Goal: Task Accomplishment & Management: Complete application form

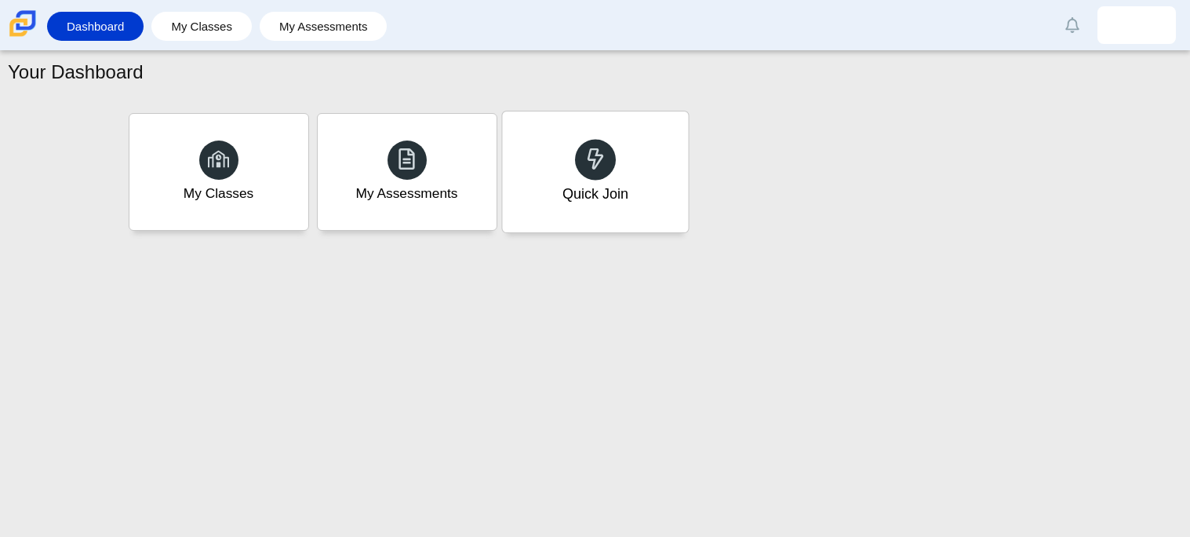
click at [582, 176] on div "Quick Join" at bounding box center [595, 171] width 186 height 121
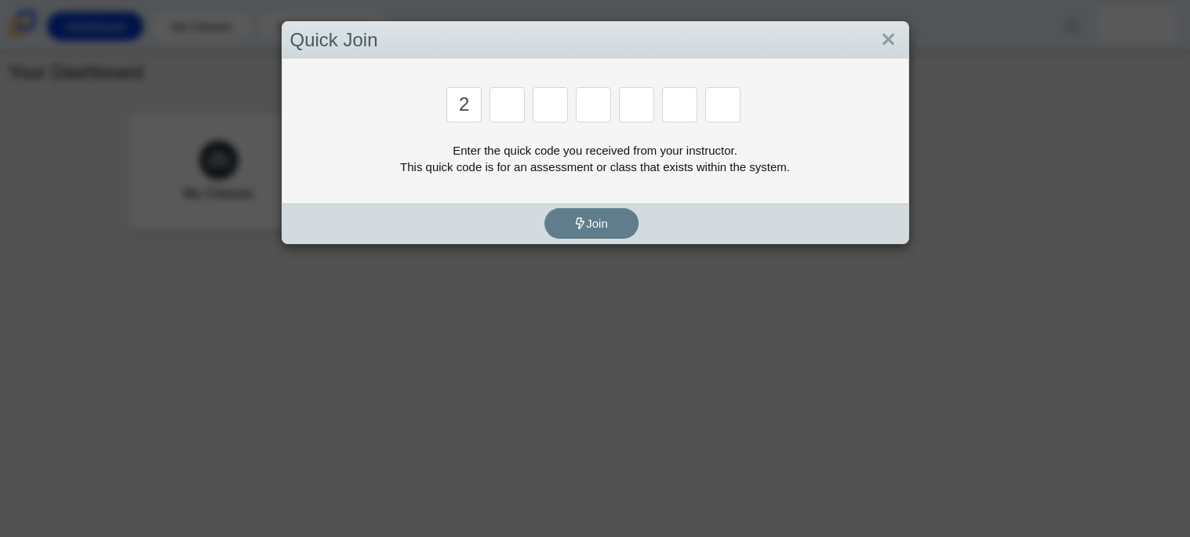
type input "2"
type input "c"
type input "u"
type input "p"
type input "s"
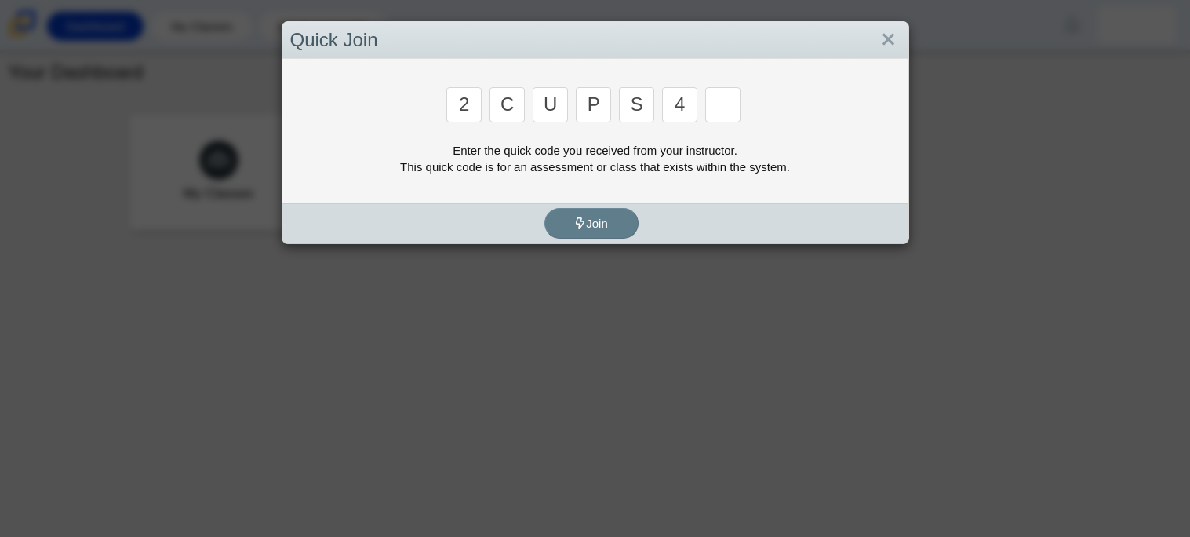
type input "4"
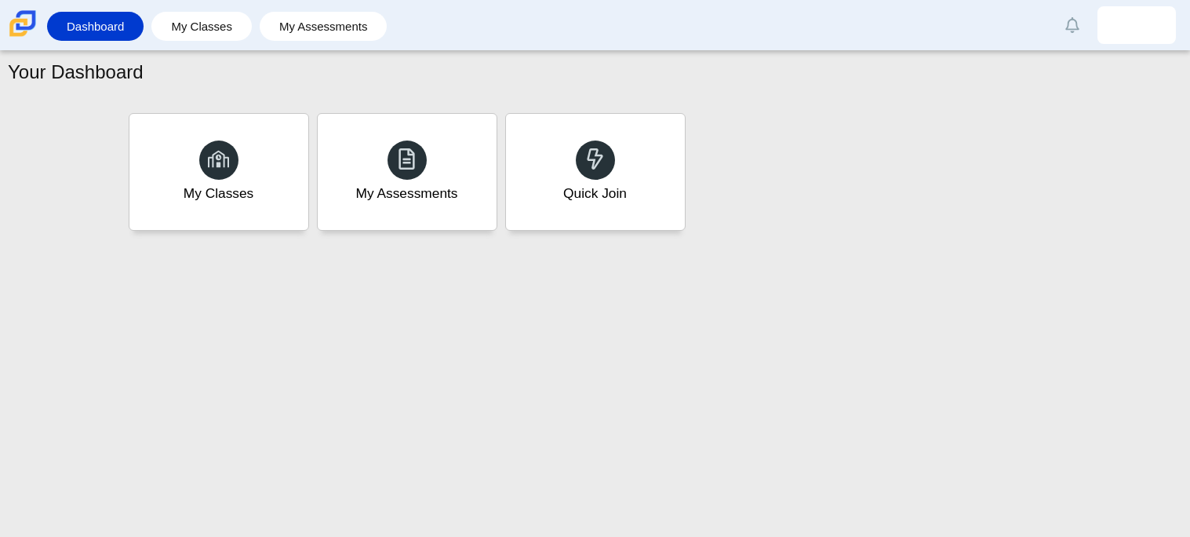
type input "a"
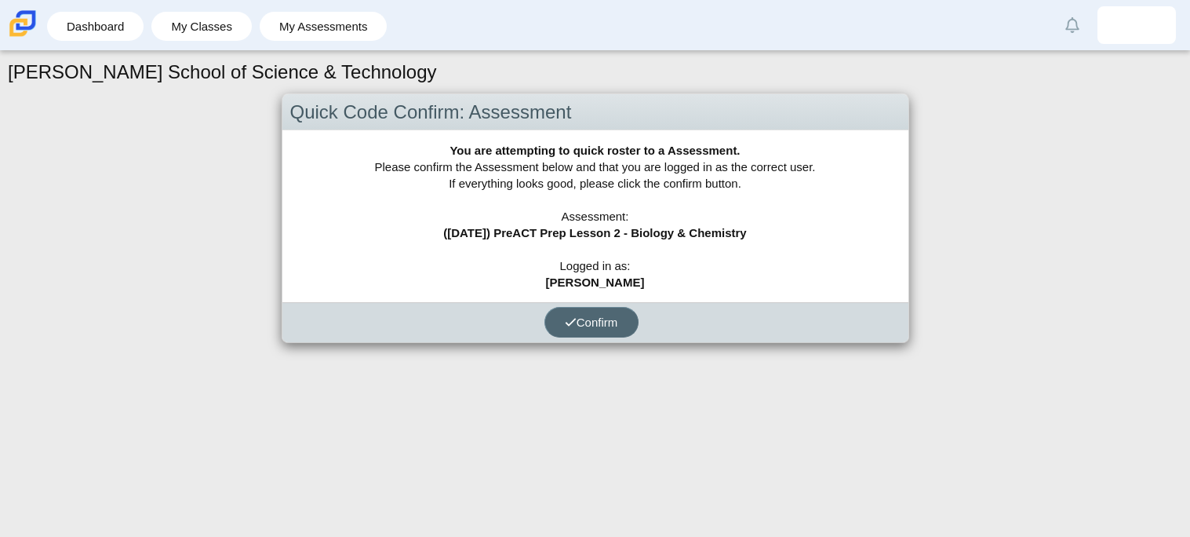
click at [562, 320] on button "Confirm" at bounding box center [592, 322] width 94 height 31
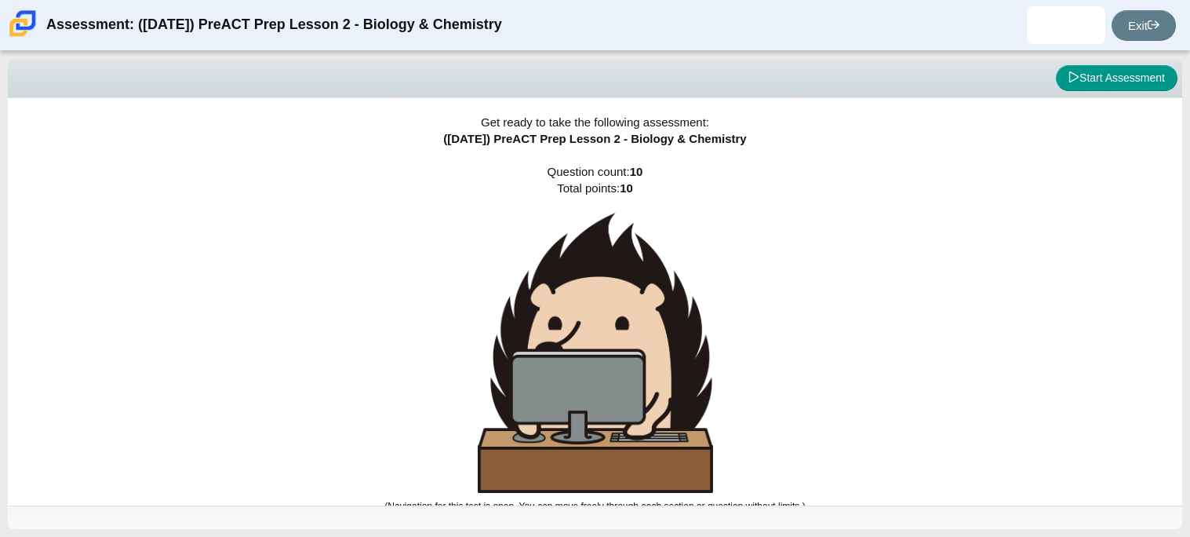
scroll to position [9, 0]
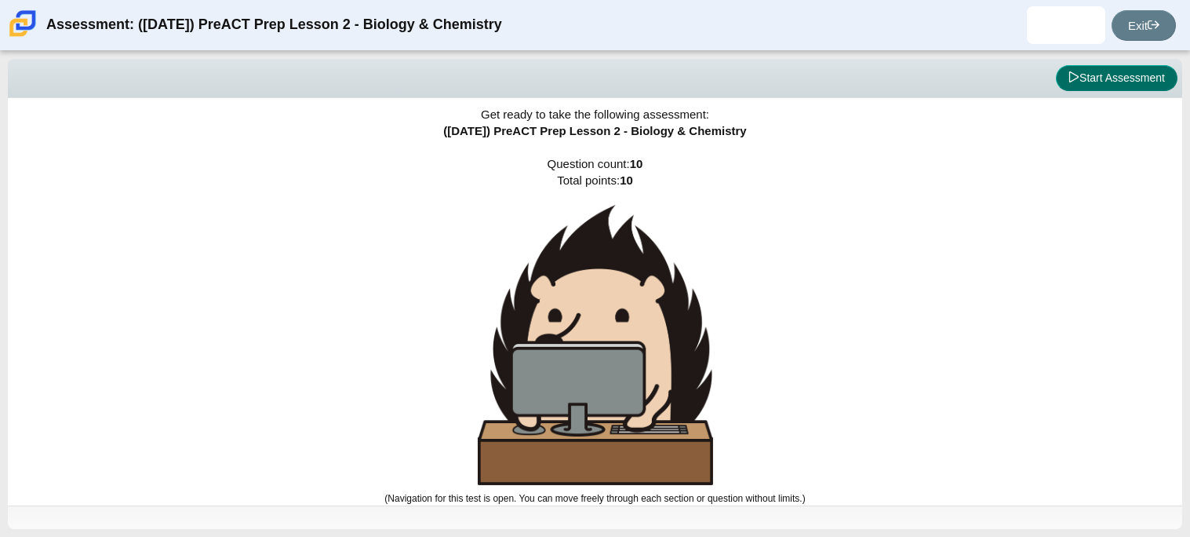
click at [1118, 82] on button "Start Assessment" at bounding box center [1117, 78] width 122 height 27
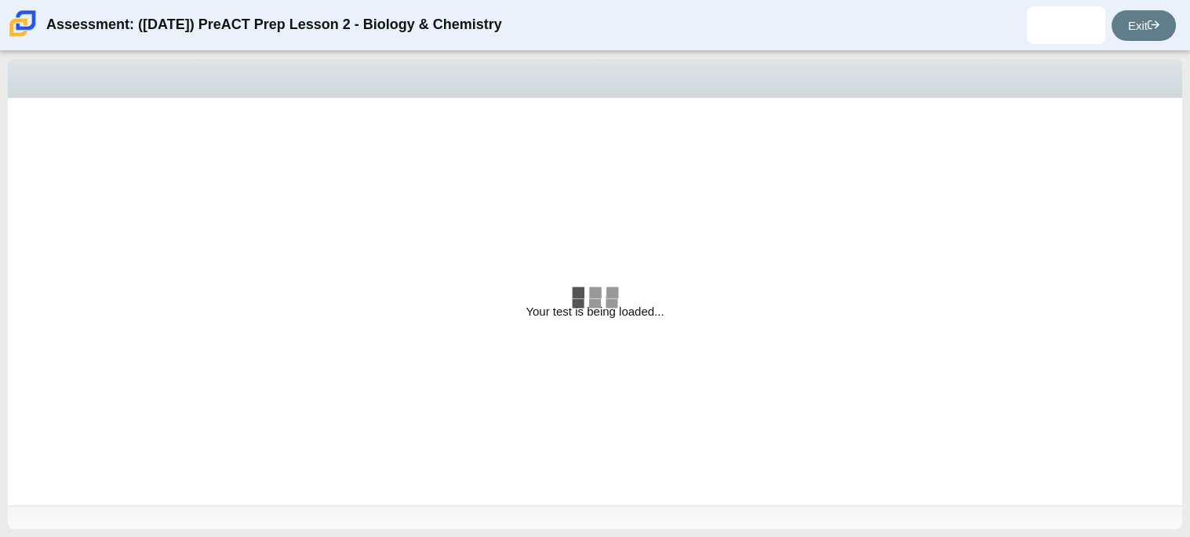
select select "88c27e0d-eae0-4ba9-ac20-9160ce6547ef"
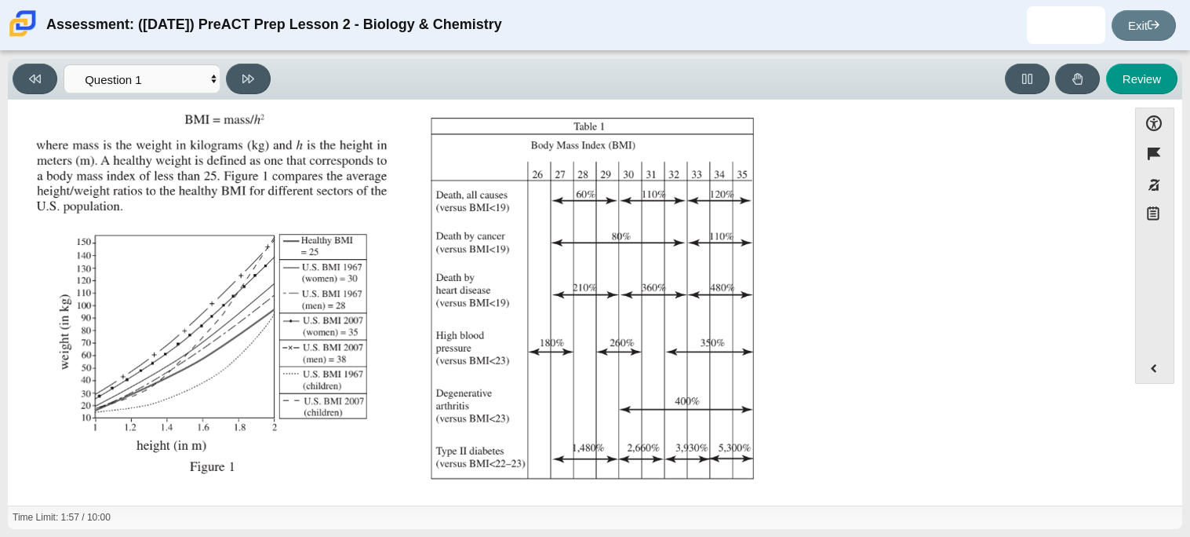
scroll to position [334, 0]
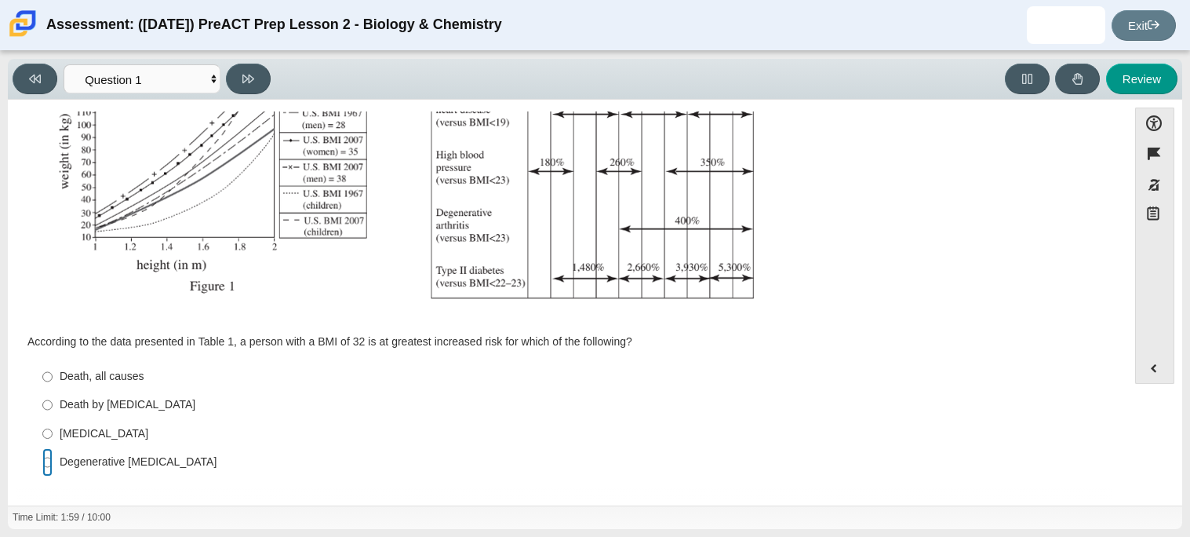
click at [47, 469] on input "Degenerative [MEDICAL_DATA] Degenerative [MEDICAL_DATA]" at bounding box center [47, 462] width 10 height 28
radio input "true"
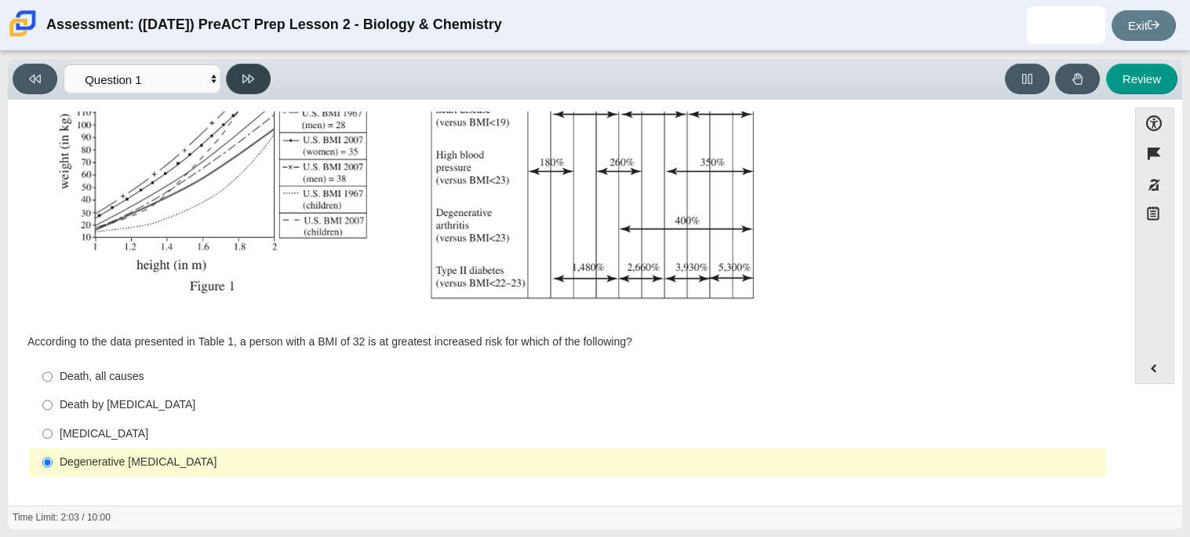
click at [254, 78] on button at bounding box center [248, 79] width 45 height 31
select select "f31ee183-ab53-48c9-9374-3a18949ab500"
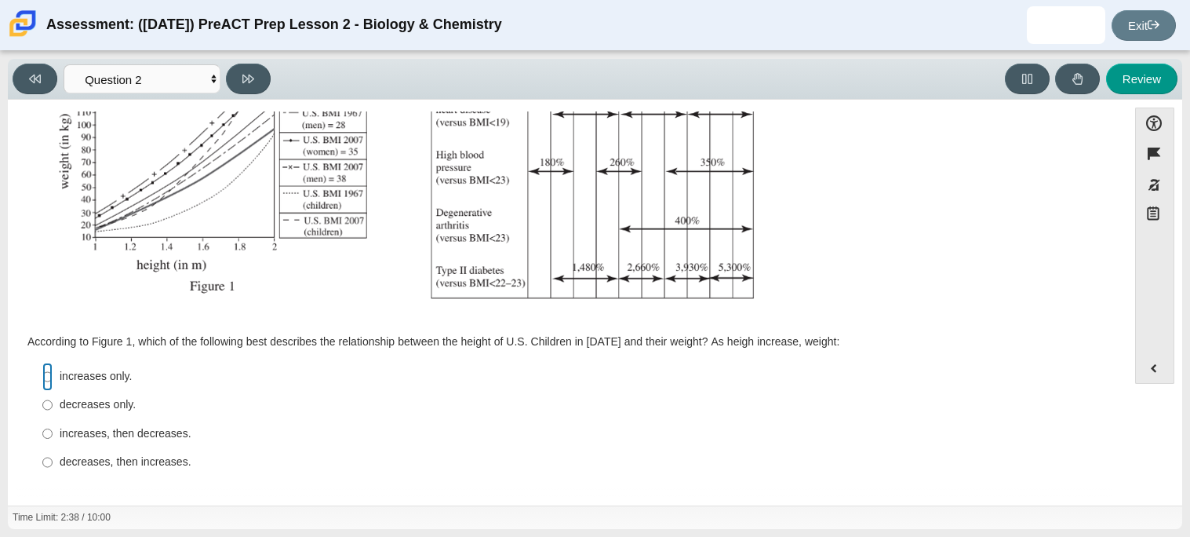
click at [46, 378] on input "increases only. increases only." at bounding box center [47, 377] width 10 height 28
radio input "true"
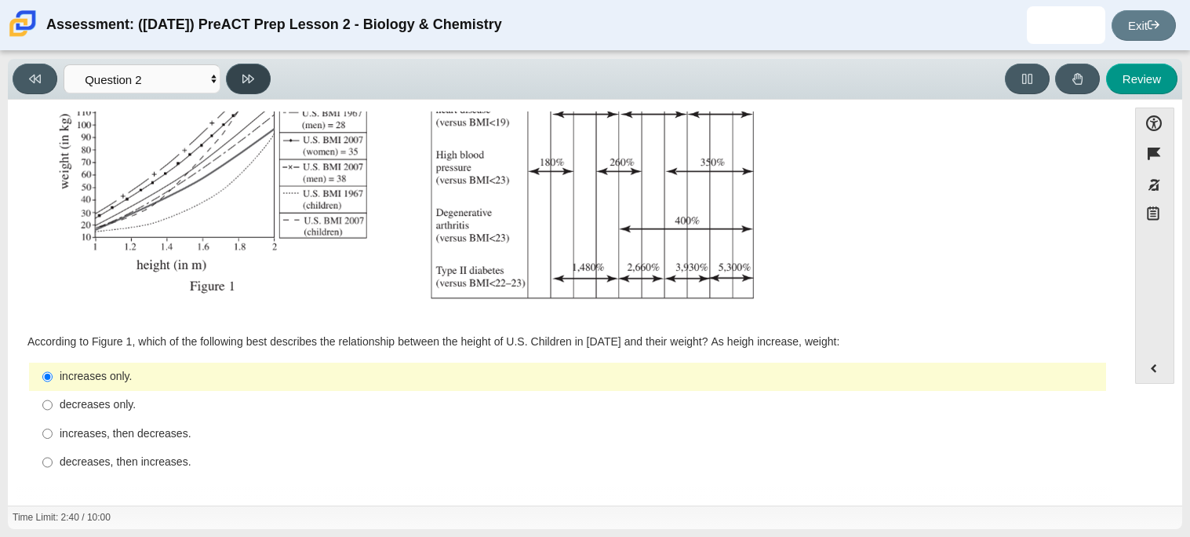
click at [244, 82] on icon at bounding box center [248, 79] width 12 height 12
select select "45e82964-709e-4180-9336-970e18221224"
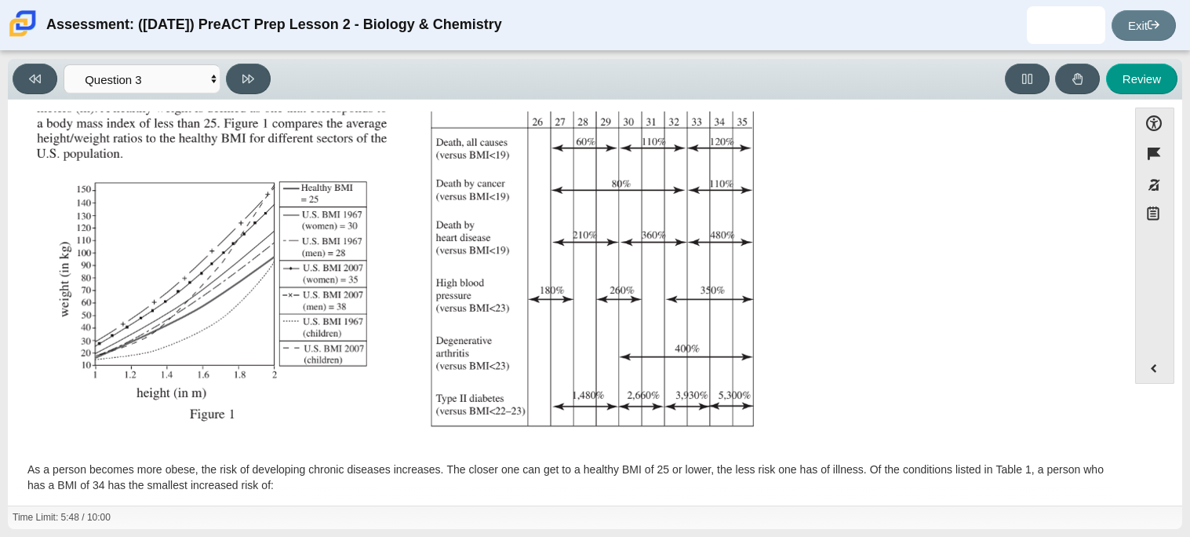
scroll to position [349, 0]
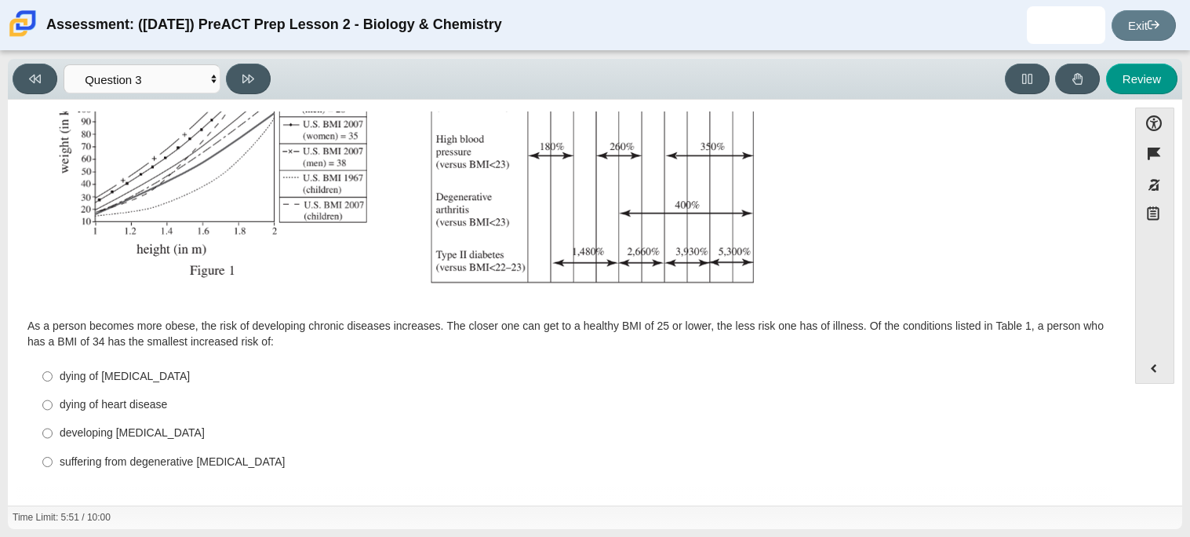
click at [39, 379] on label "dying of [MEDICAL_DATA] dying of [MEDICAL_DATA]" at bounding box center [568, 376] width 1075 height 28
click at [42, 379] on input "dying of [MEDICAL_DATA] dying of [MEDICAL_DATA]" at bounding box center [47, 376] width 10 height 28
radio input "true"
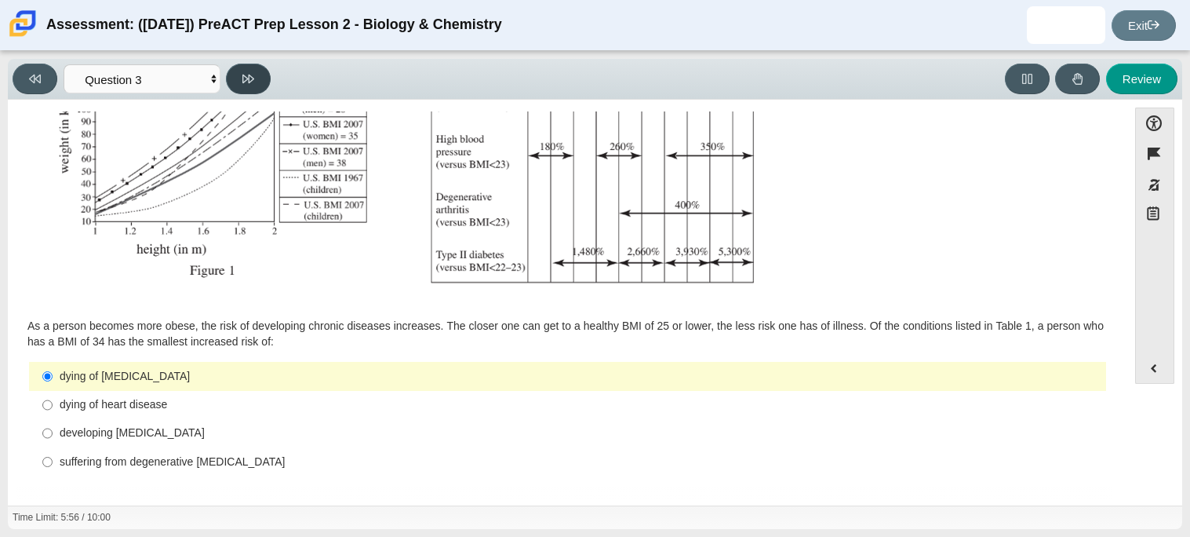
click at [246, 75] on icon at bounding box center [248, 79] width 12 height 12
select select "71dcacfe-cf8b-4cdc-be22-b82c8aec5da2"
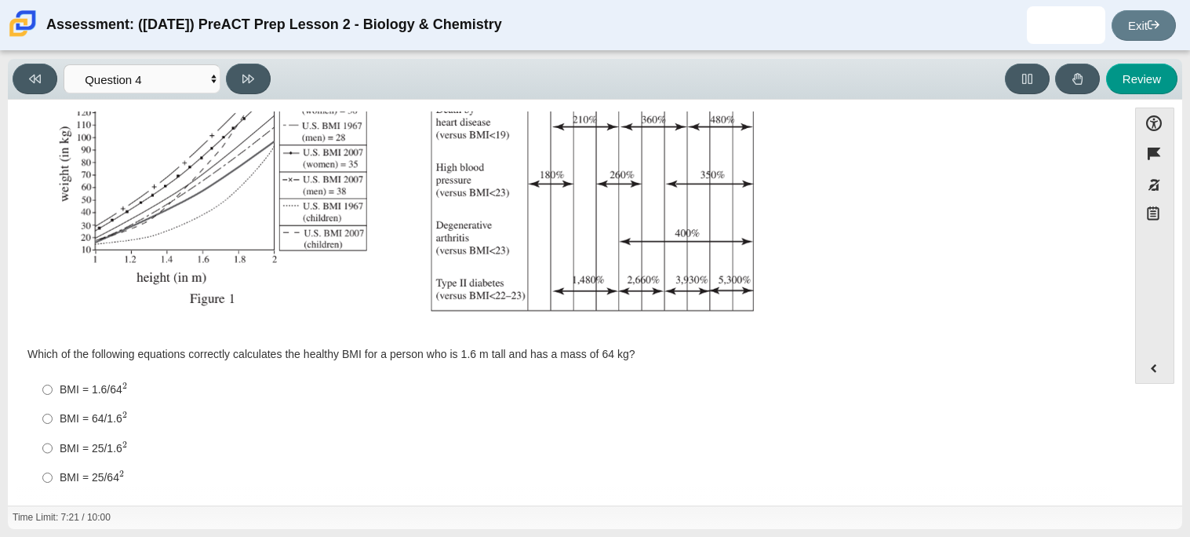
scroll to position [335, 0]
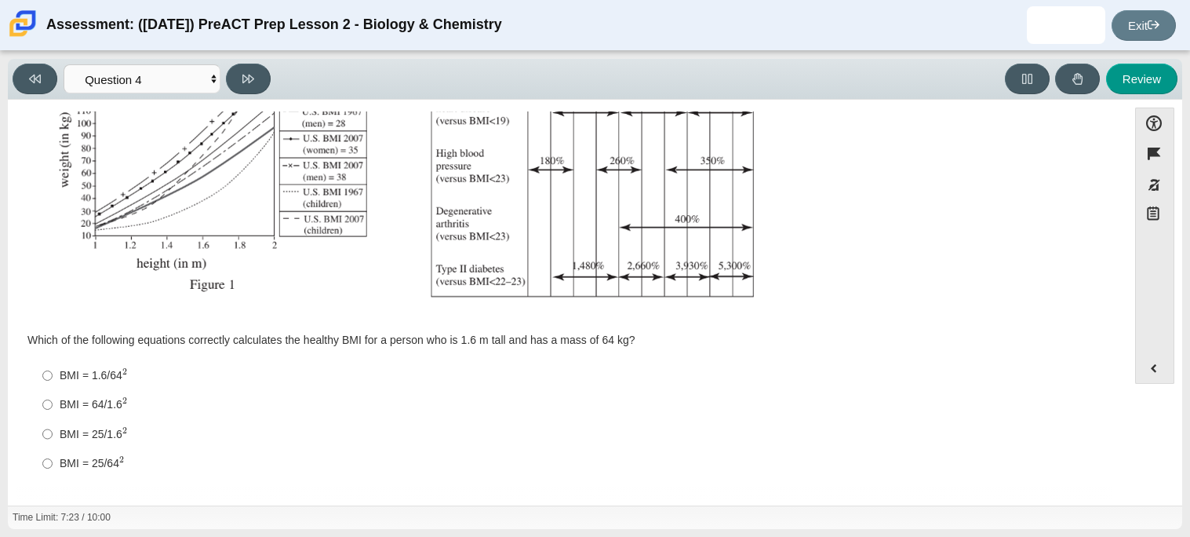
click at [60, 403] on div "BMI = 64/1.6 2" at bounding box center [580, 404] width 1041 height 16
click at [53, 403] on input "BMI = 64/1.6 2 BMI = 64/1.62" at bounding box center [47, 404] width 10 height 29
radio input "true"
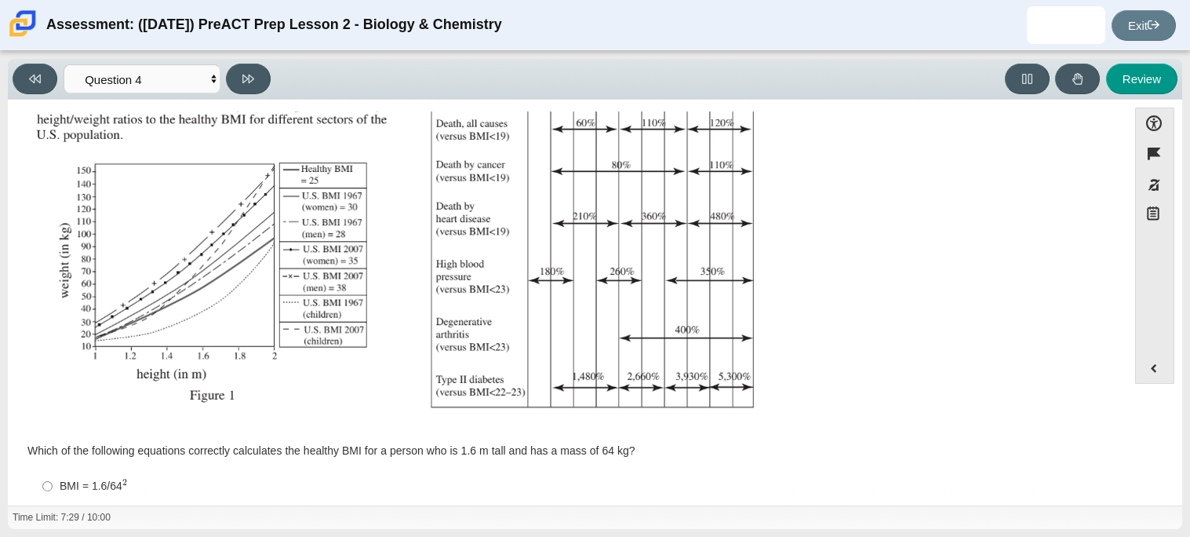
scroll to position [276, 0]
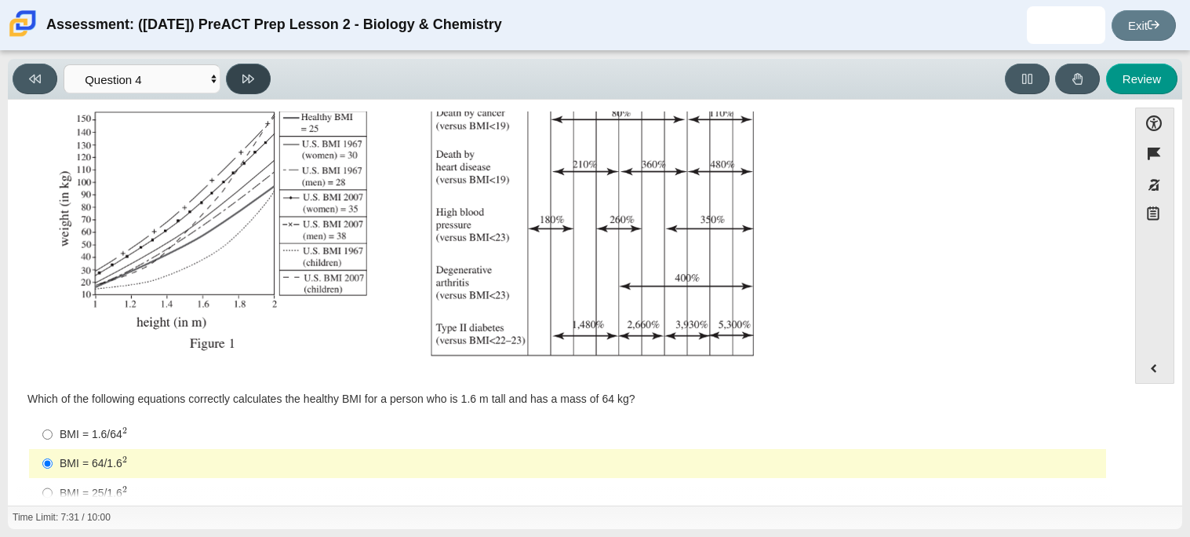
click at [251, 73] on icon at bounding box center [248, 79] width 12 height 12
select select "c6558c8b-086a-4b4c-b582-9428309971ba"
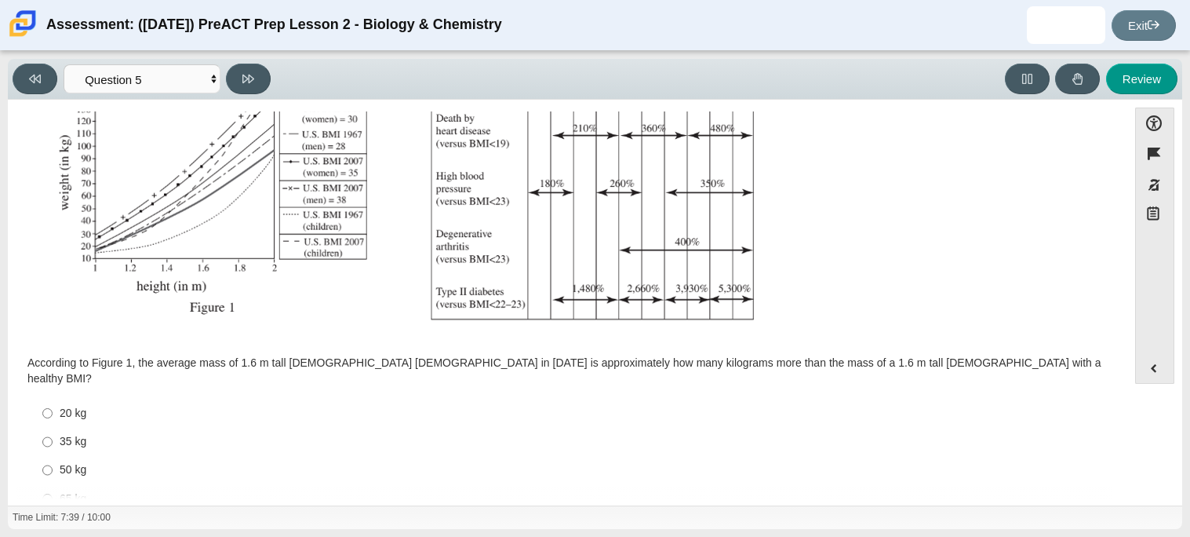
scroll to position [334, 0]
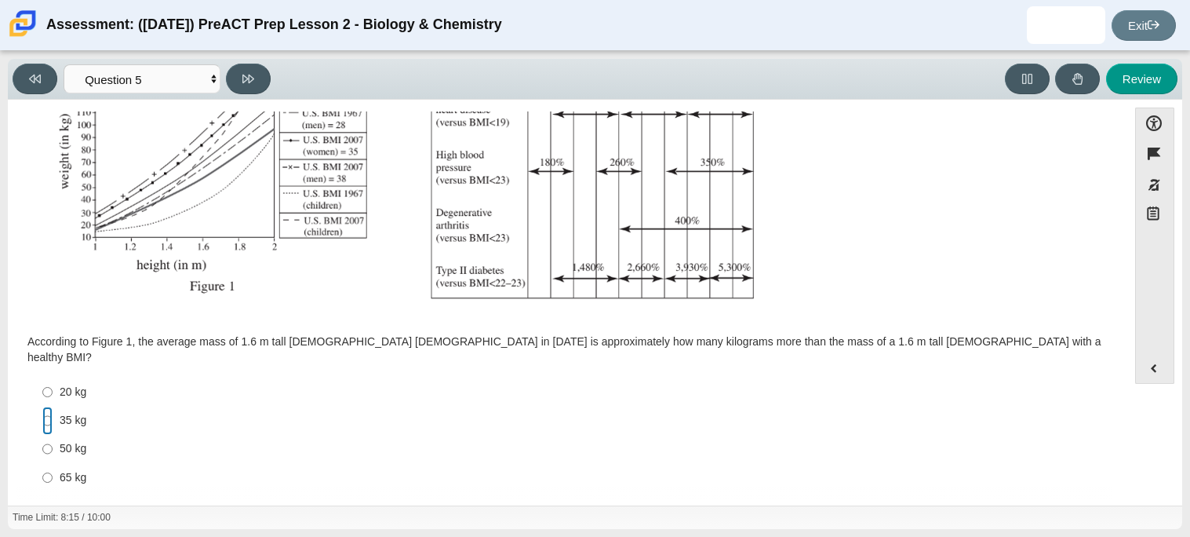
click at [46, 407] on input "35 kg 35 kg" at bounding box center [47, 421] width 10 height 28
radio input "true"
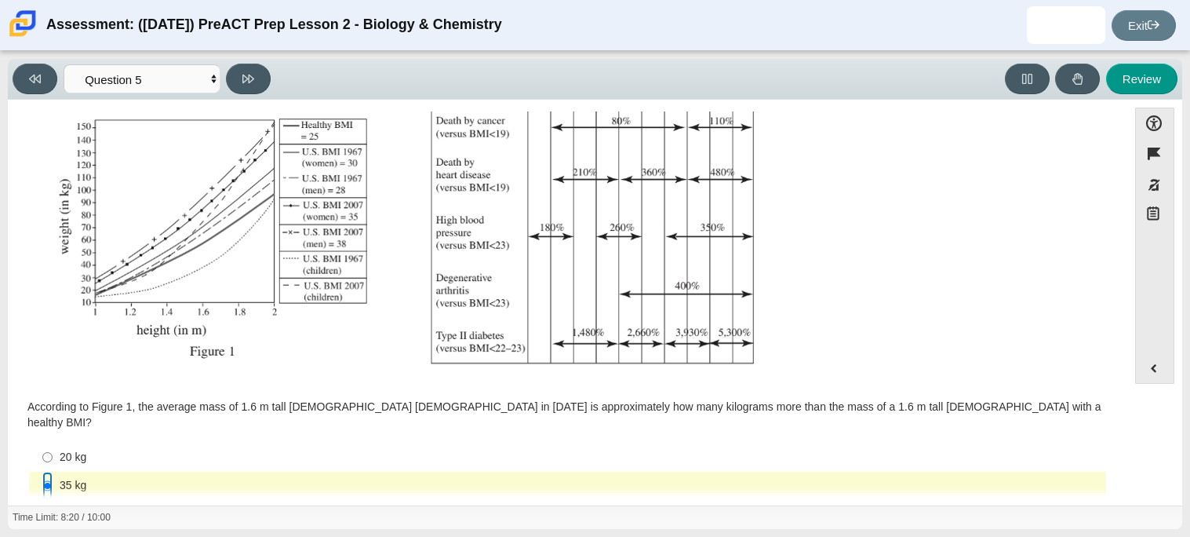
scroll to position [310, 0]
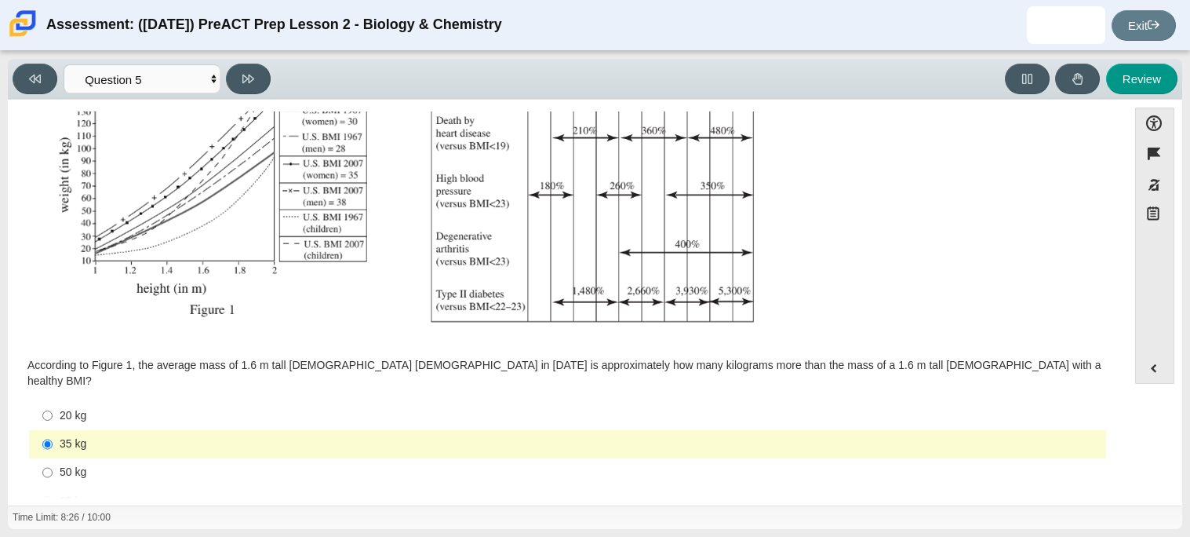
click at [54, 461] on label "50 kg 50 kg" at bounding box center [568, 472] width 1075 height 28
click at [53, 461] on input "50 kg 50 kg" at bounding box center [47, 472] width 10 height 28
radio input "true"
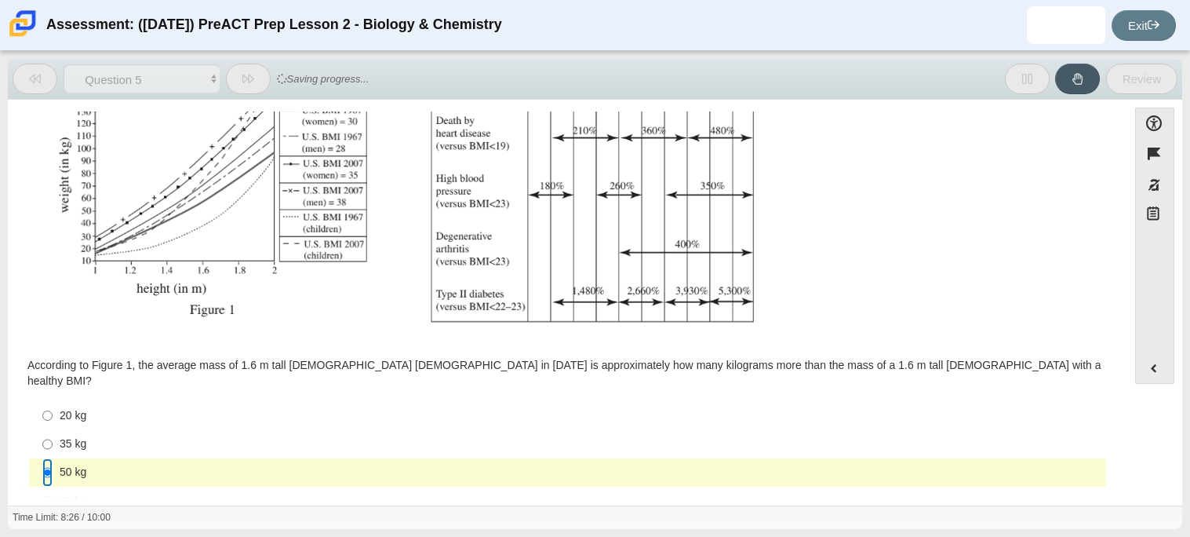
scroll to position [334, 0]
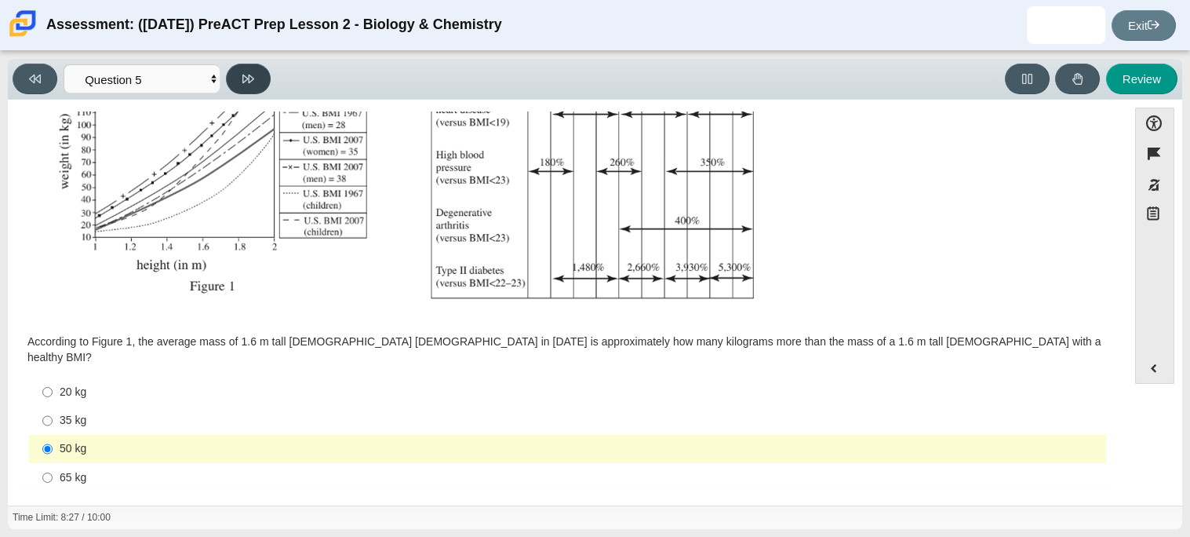
click at [259, 64] on button at bounding box center [248, 79] width 45 height 31
select select "74d98ab6-2529-481e-9250-4e9263ec31cd"
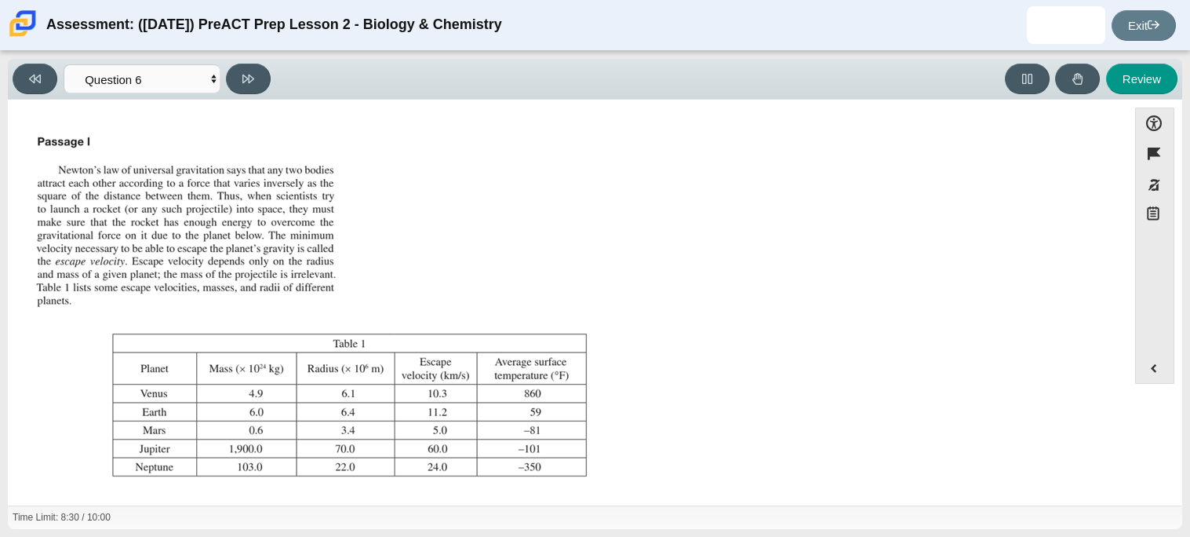
scroll to position [180, 0]
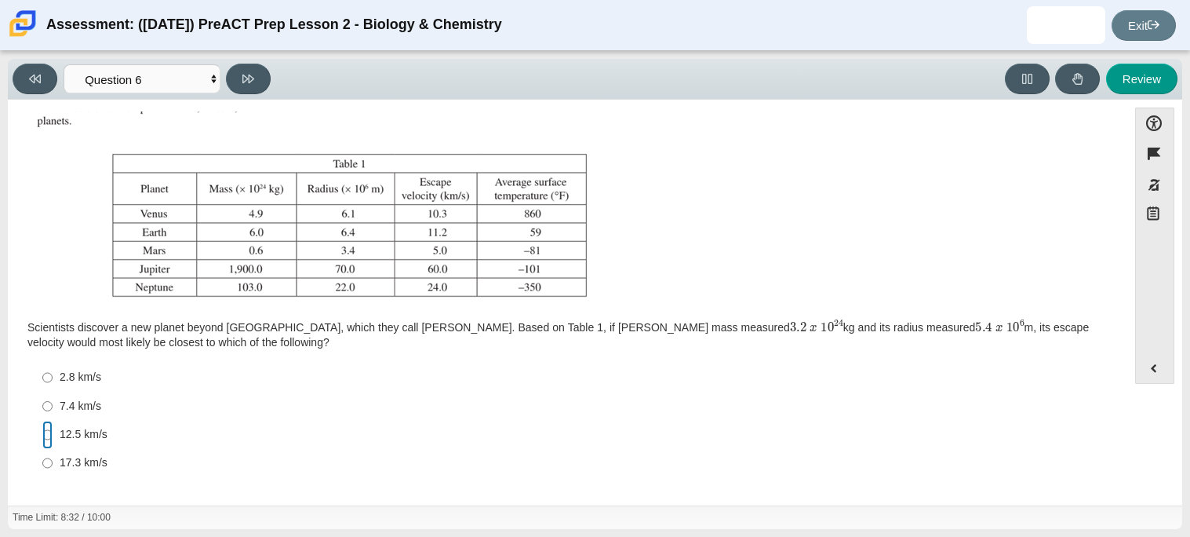
click at [42, 429] on input "12.5 km/s 12.5 km/s" at bounding box center [47, 435] width 10 height 28
radio input "true"
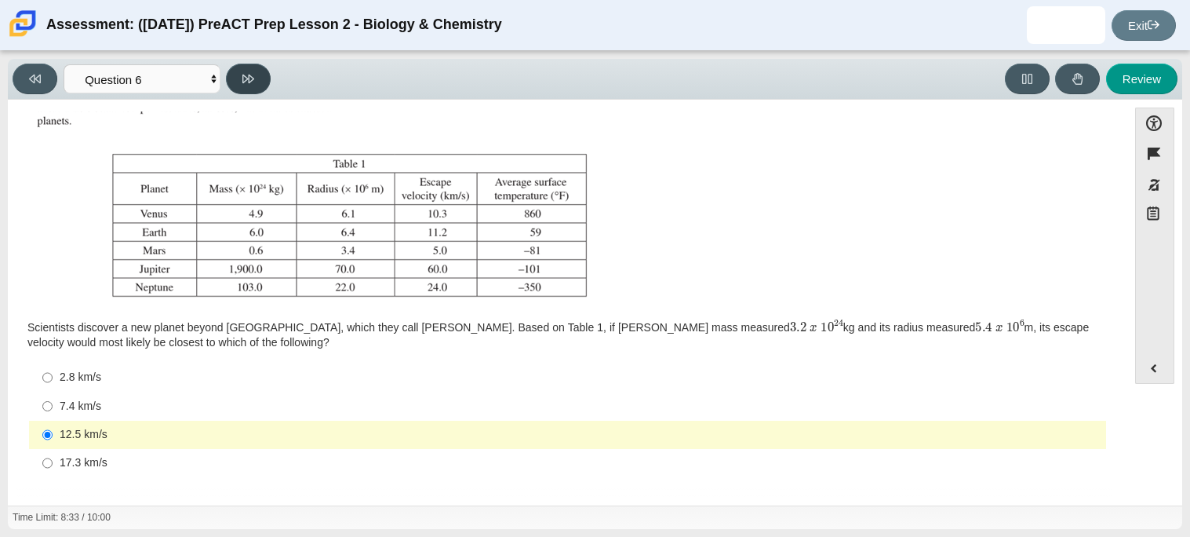
click at [256, 75] on button at bounding box center [248, 79] width 45 height 31
select select "31694628-7769-4744-9964-d3ed6115c03c"
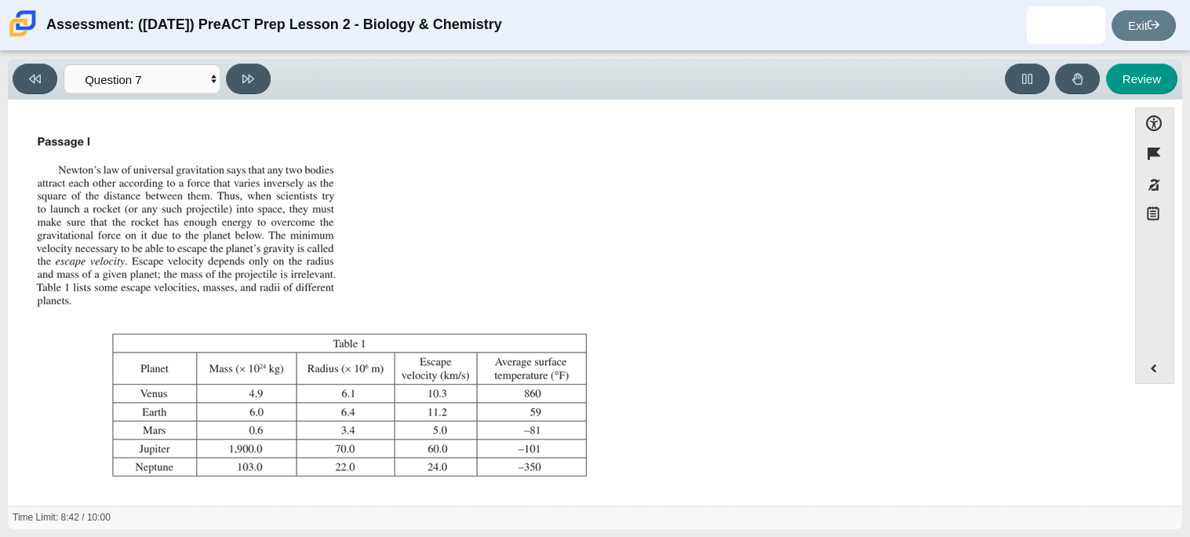
scroll to position [164, 0]
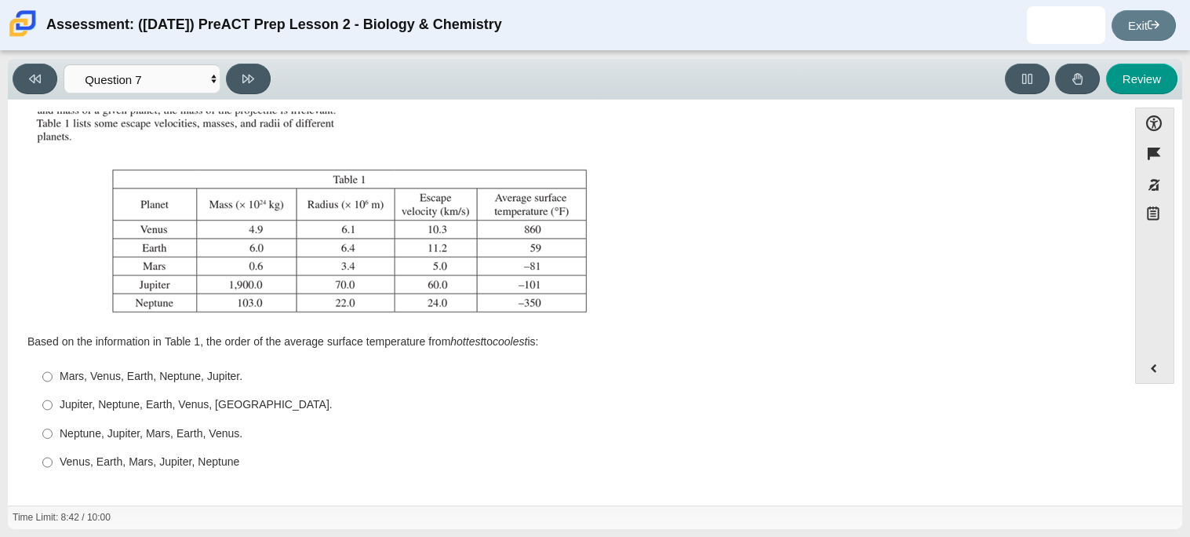
click at [97, 412] on div "Jupiter, Neptune, Earth, Venus, [GEOGRAPHIC_DATA]." at bounding box center [580, 405] width 1041 height 16
click at [53, 412] on input "Jupiter, Neptune, Earth, Venus, [GEOGRAPHIC_DATA]. Jupiter, Neptune, Earth, Ven…" at bounding box center [47, 405] width 10 height 28
radio input "true"
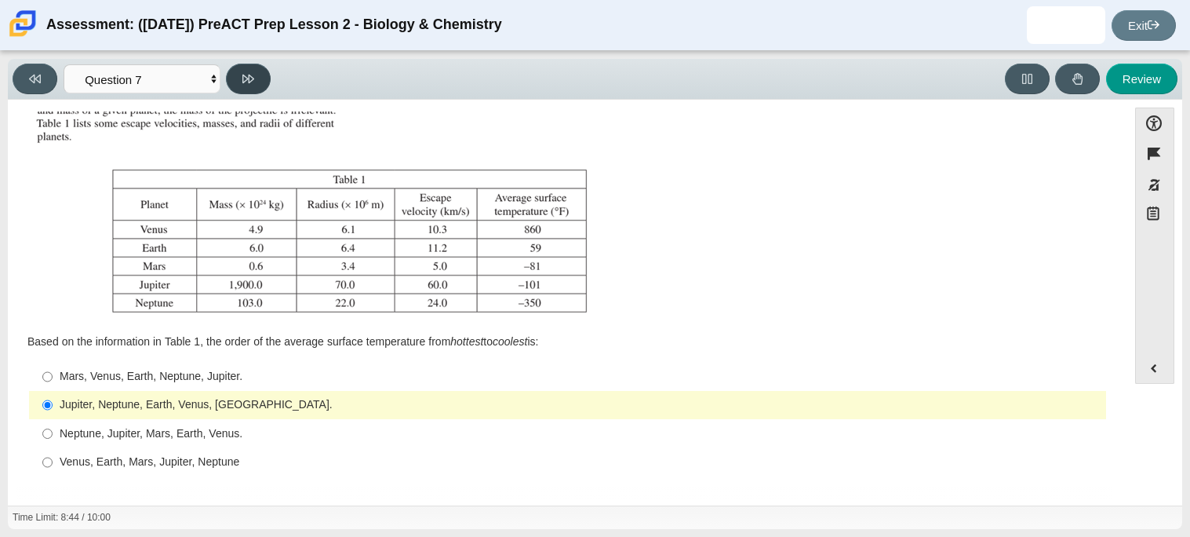
click at [248, 81] on icon at bounding box center [248, 79] width 12 height 12
select select "02960795-9514-4c41-985f-77b6951c8514"
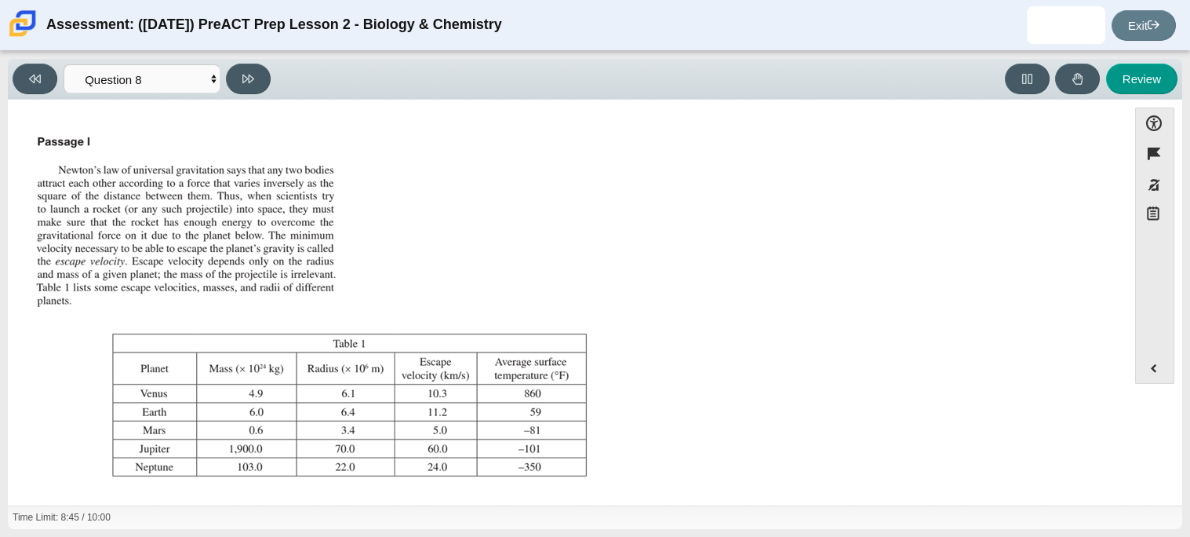
scroll to position [179, 0]
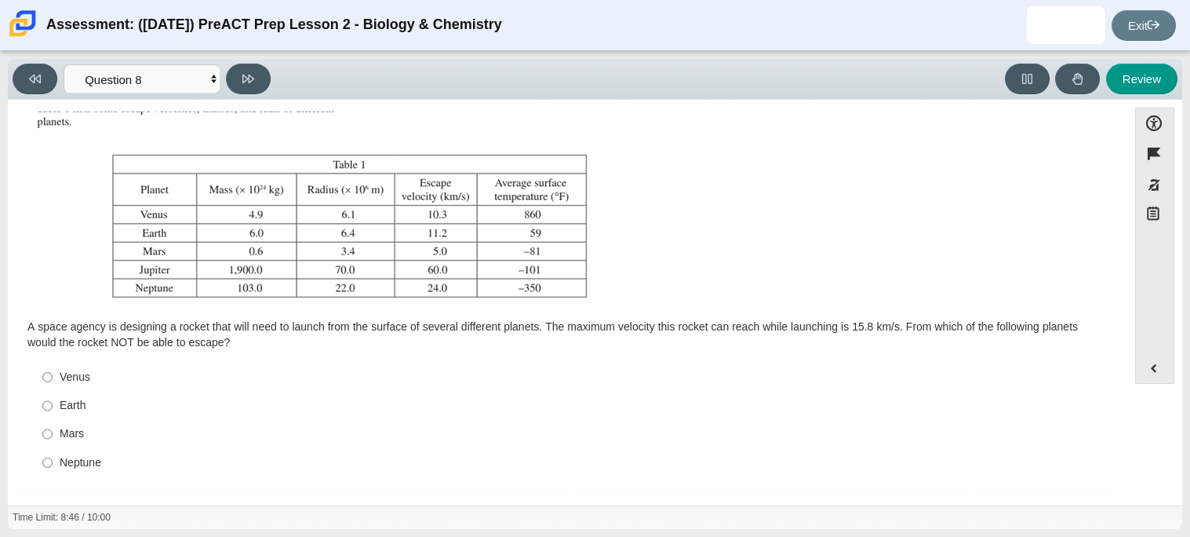
click at [82, 412] on div "Earth" at bounding box center [580, 406] width 1041 height 16
click at [53, 412] on input "Earth Earth" at bounding box center [47, 406] width 10 height 28
radio input "true"
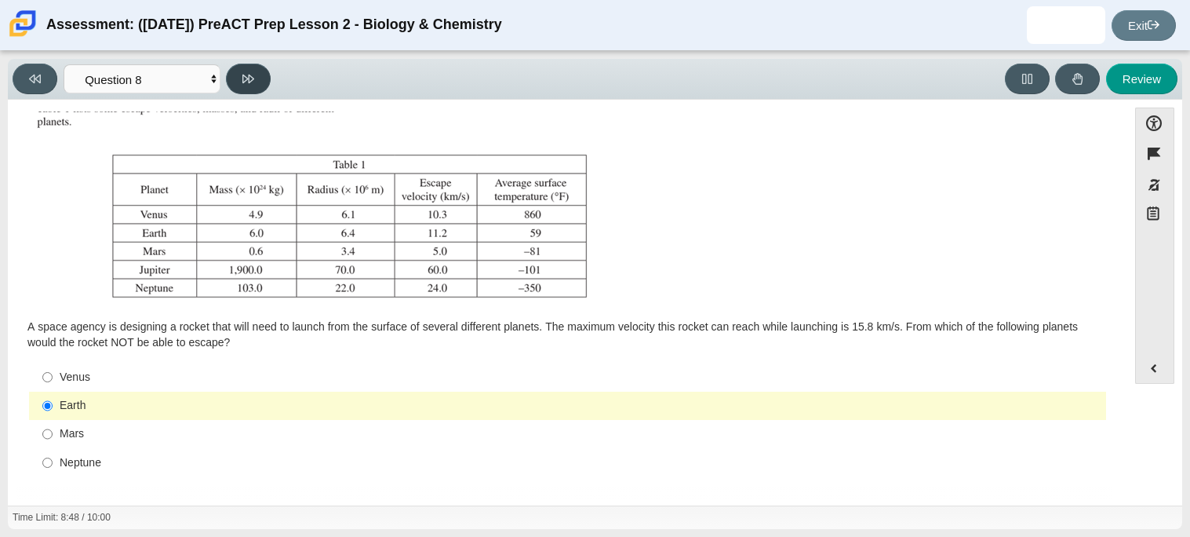
click at [253, 80] on icon at bounding box center [248, 79] width 12 height 12
select select "ef19177f-9eb9-441f-a0b9-65cd4e602bb5"
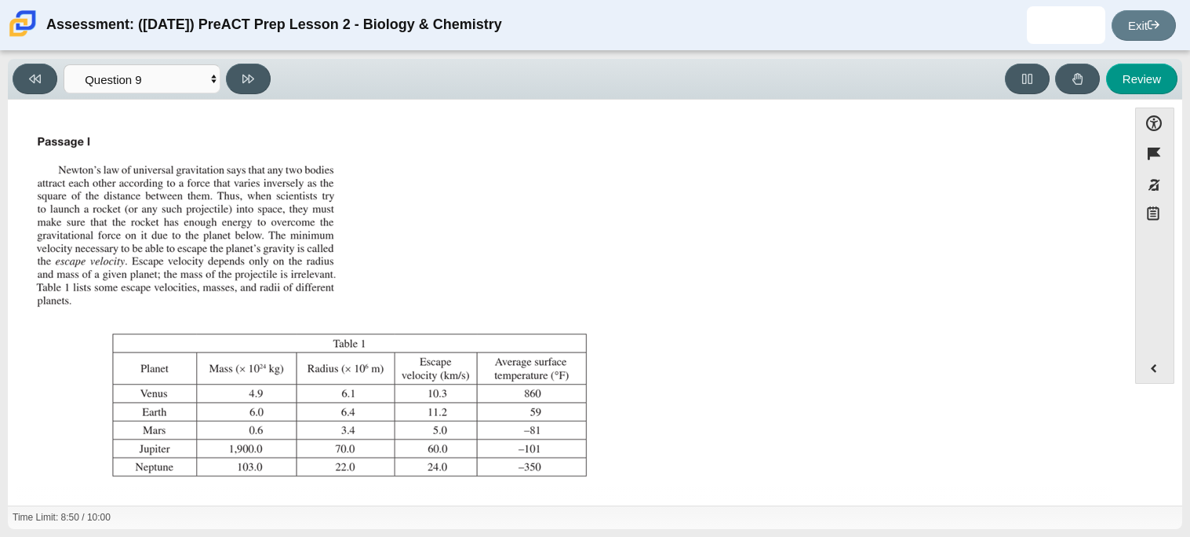
scroll to position [164, 0]
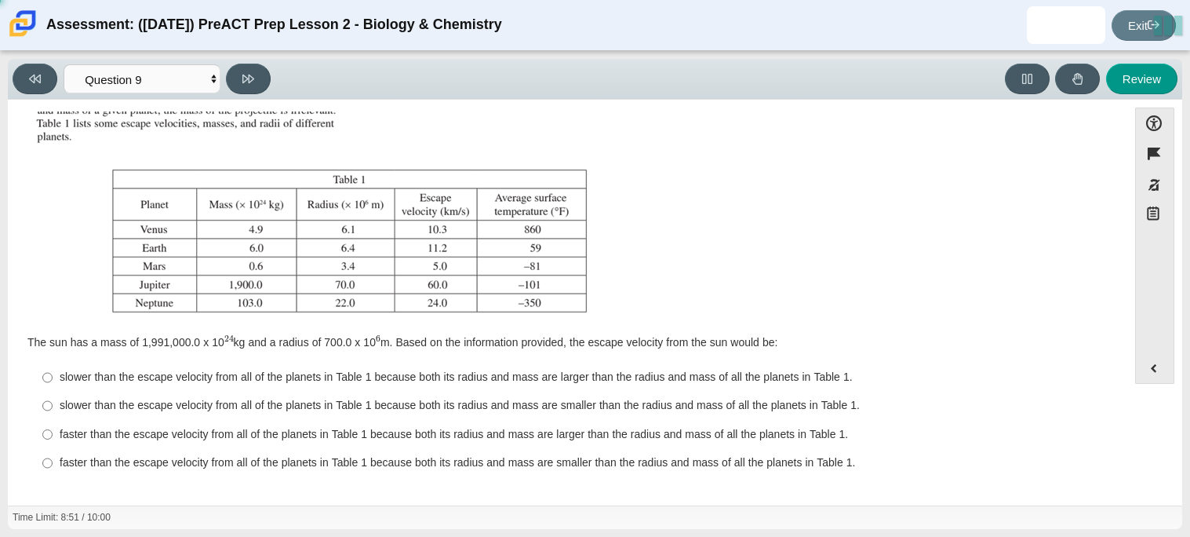
click at [108, 432] on div "faster than the escape velocity from all of the planets in Table 1 because both…" at bounding box center [580, 435] width 1041 height 16
click at [53, 432] on input "faster than the escape velocity from all of the planets in Table 1 because both…" at bounding box center [47, 434] width 10 height 28
radio input "true"
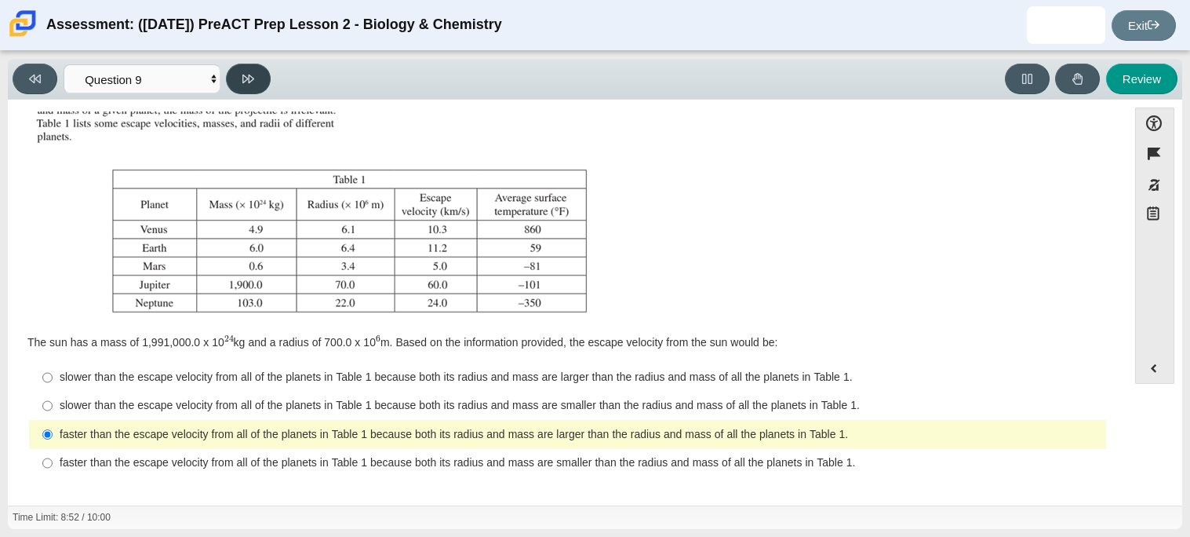
click at [246, 68] on button at bounding box center [248, 79] width 45 height 31
select select "b9bf8baa-c570-4e7d-b5c0-da6c71b27e9c"
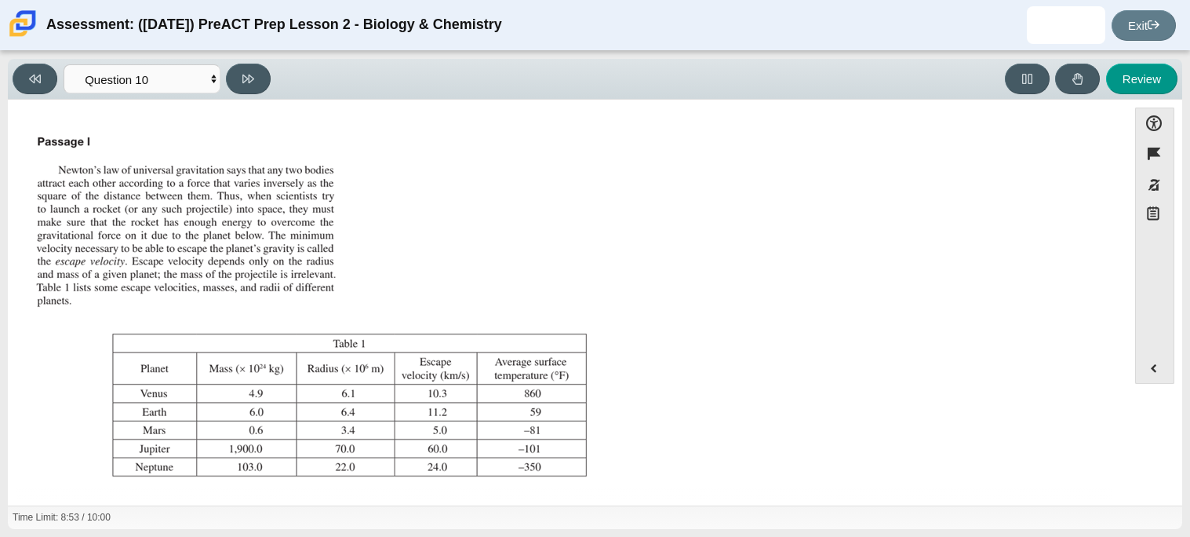
scroll to position [179, 0]
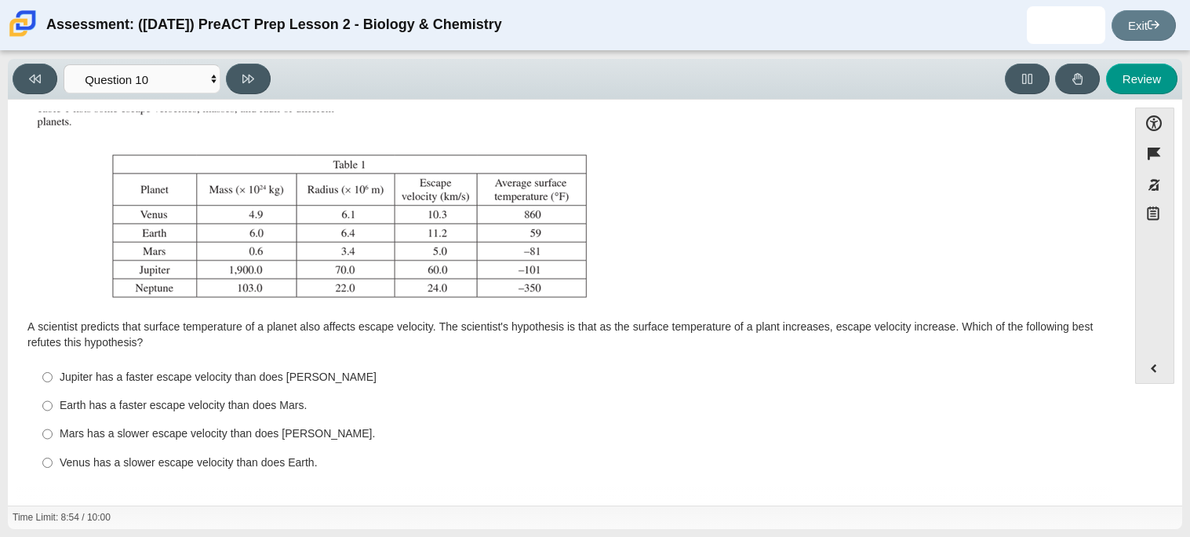
click at [136, 407] on div "Earth has a faster escape velocity than does Mars." at bounding box center [580, 406] width 1041 height 16
click at [53, 407] on input "Earth has a faster escape velocity than does Mars. Earth has a faster escape ve…" at bounding box center [47, 406] width 10 height 28
radio input "true"
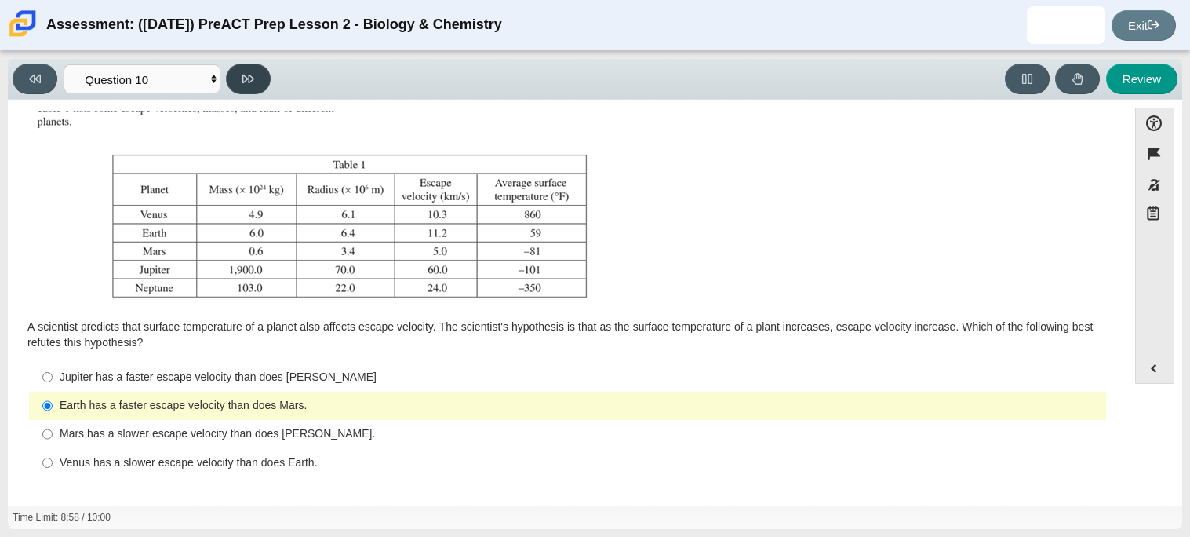
click at [250, 91] on button at bounding box center [248, 79] width 45 height 31
select select "review"
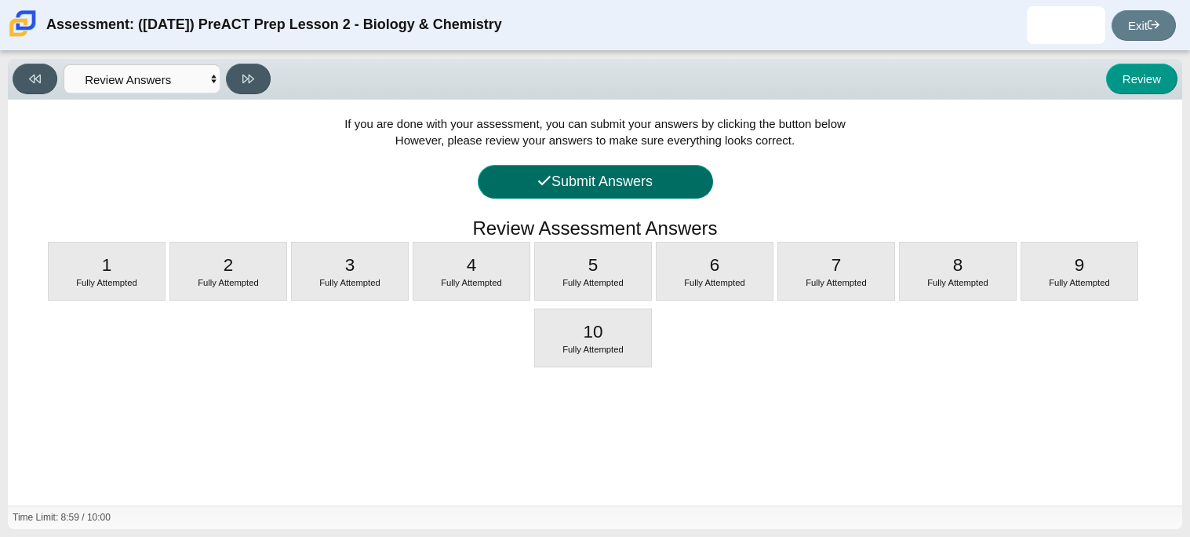
click at [639, 177] on button "Submit Answers" at bounding box center [595, 182] width 235 height 34
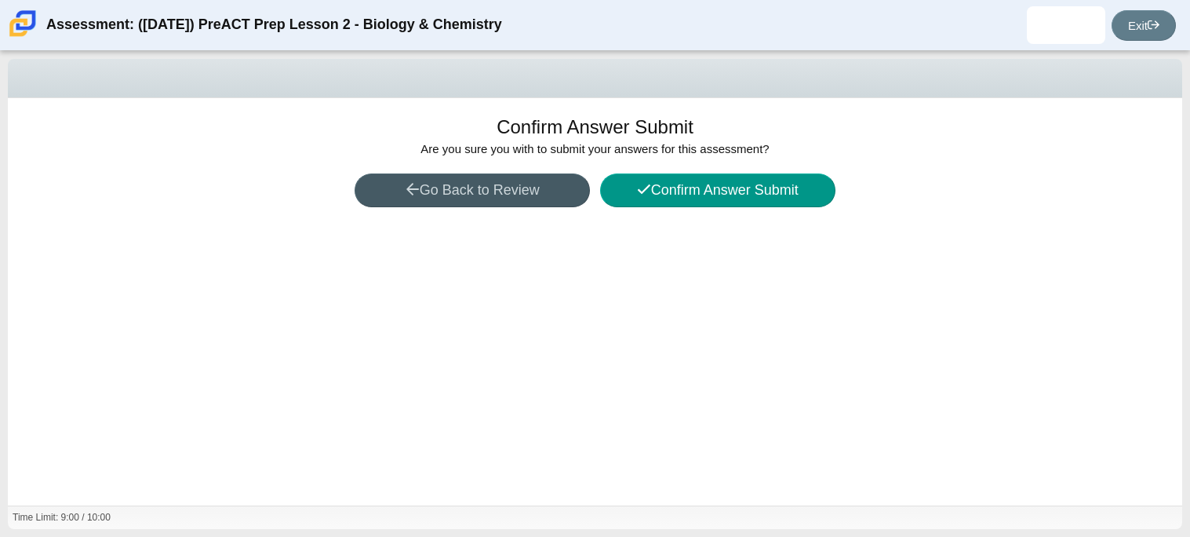
click at [658, 207] on div "Confirm Answer Submit Are you sure you with to submit your answers for this ass…" at bounding box center [595, 301] width 1175 height 407
click at [646, 180] on button "Confirm Answer Submit" at bounding box center [717, 190] width 235 height 34
